Goal: Use online tool/utility: Use online tool/utility

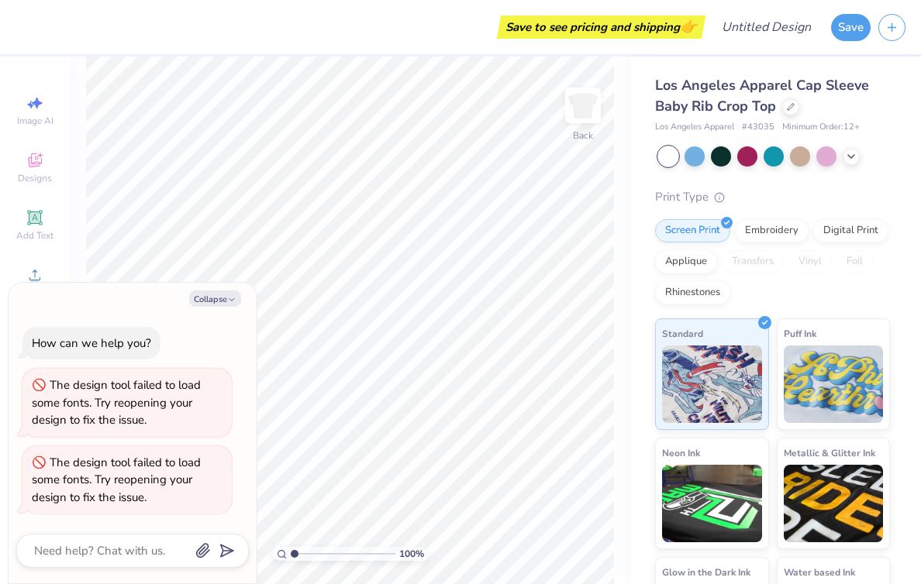
type textarea "x"
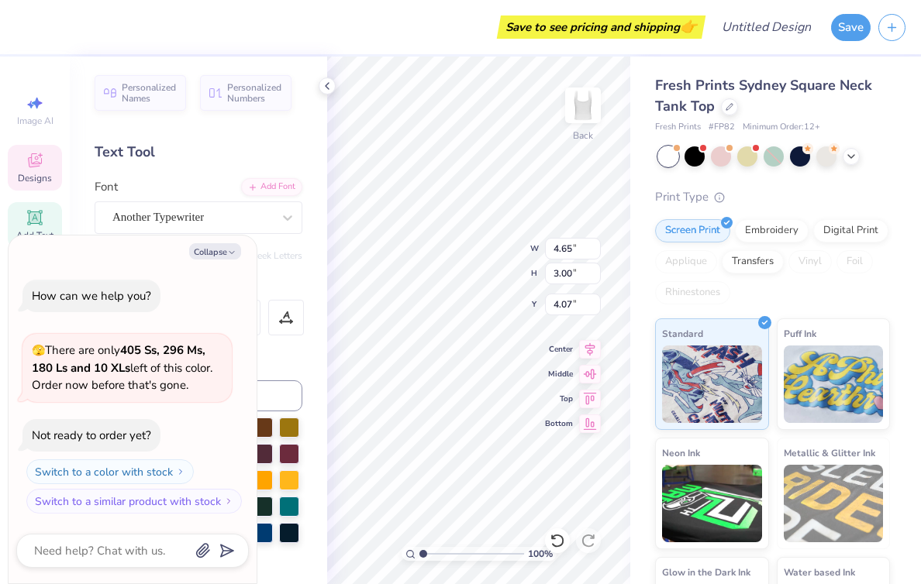
type textarea "x"
type textarea "D"
type textarea "x"
type textarea "z"
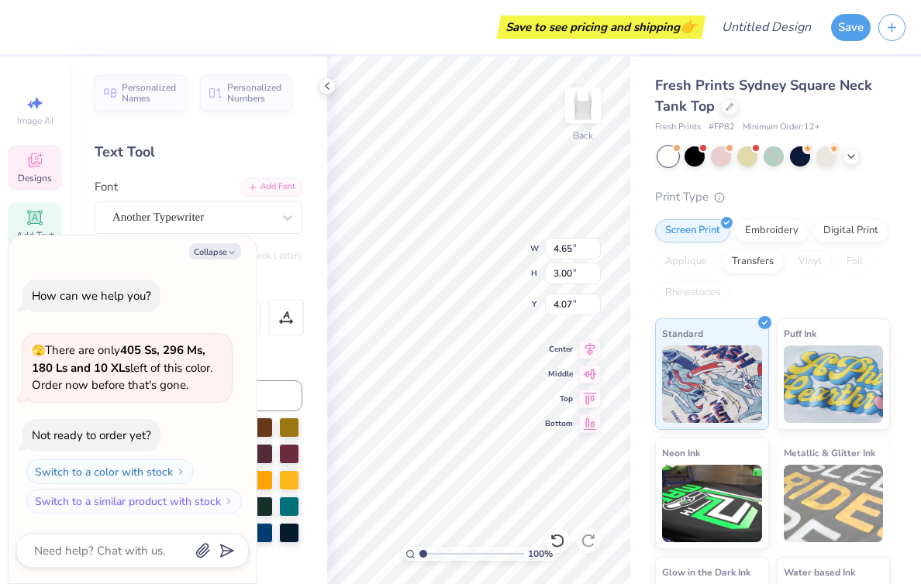
type textarea "x"
type textarea "ze"
type textarea "x"
type textarea "zet"
type textarea "x"
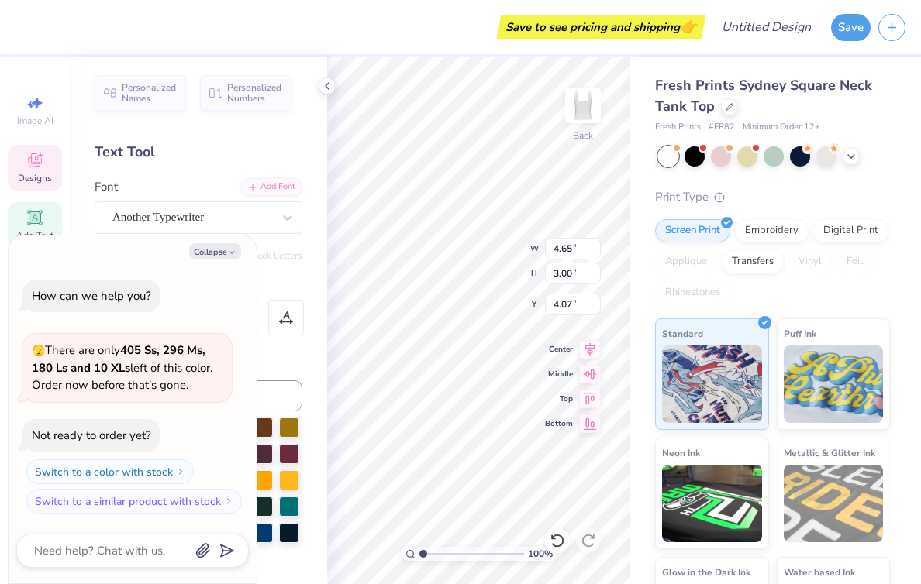
type textarea "ze"
type textarea "x"
type textarea "z"
type textarea "x"
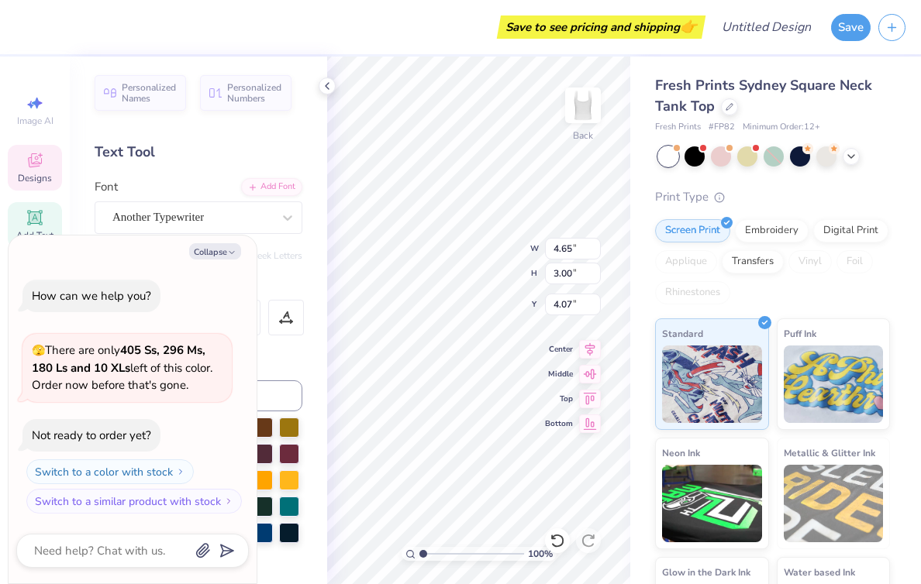
type textarea "Z"
type textarea "x"
type textarea "ZE"
type textarea "x"
type textarea "ZET"
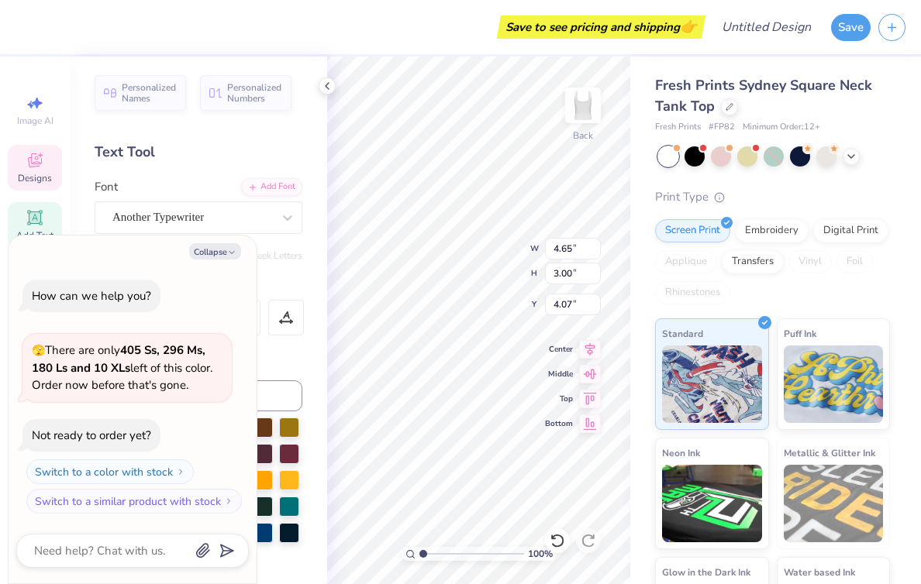
type textarea "x"
type textarea "ZE"
type textarea "x"
type textarea "Z"
type textarea "x"
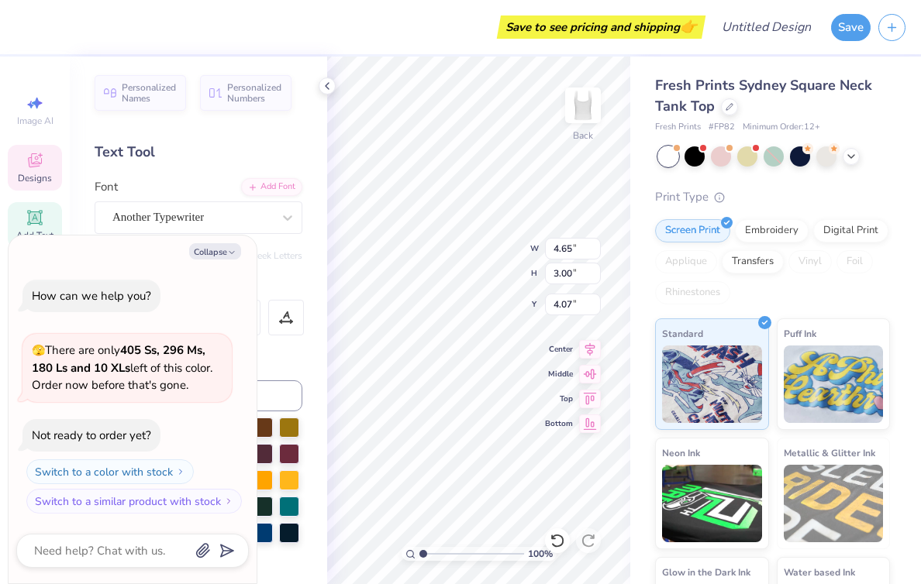
type textarea "x"
type textarea "z"
type textarea "x"
type textarea "ze"
type textarea "x"
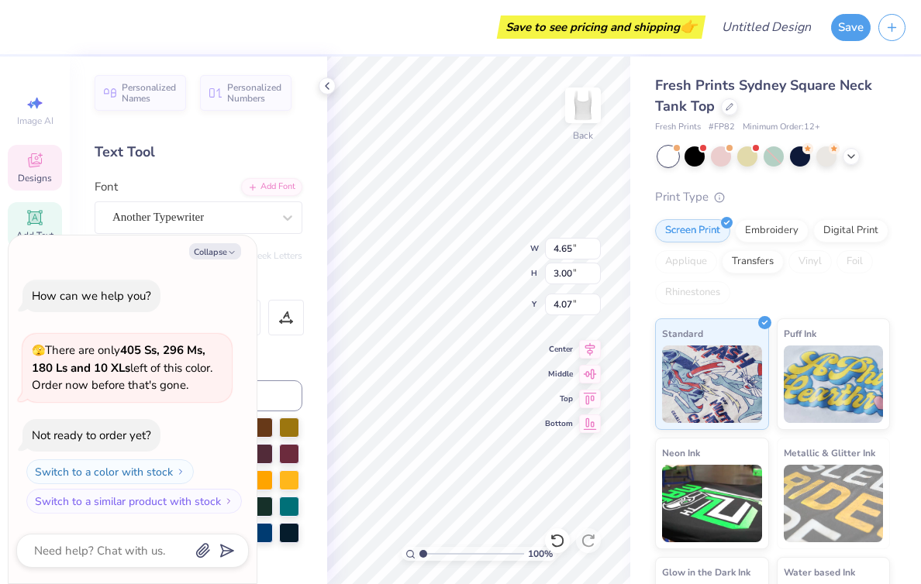
type textarea "zet"
type textarea "x"
type textarea "zeta"
type textarea "x"
type textarea "zta"
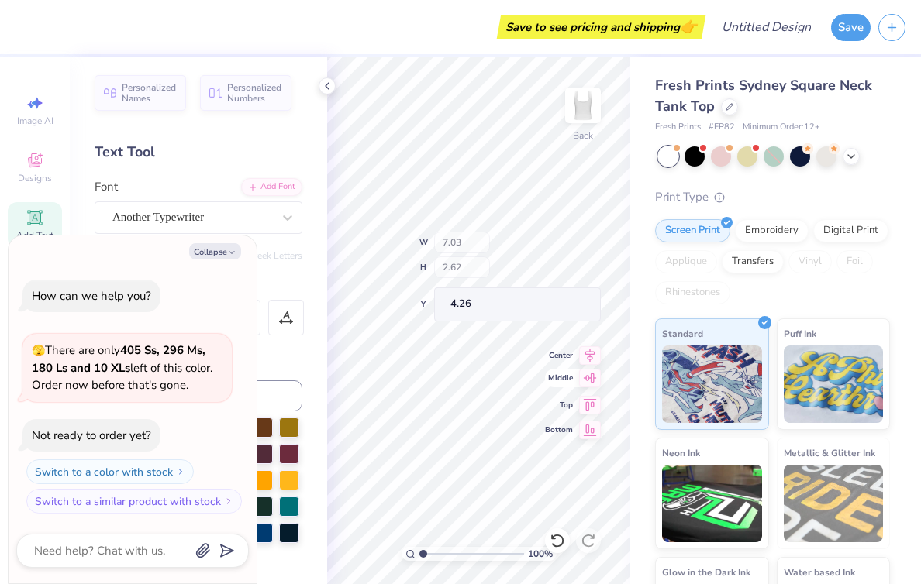
type textarea "x"
